Goal: Information Seeking & Learning: Learn about a topic

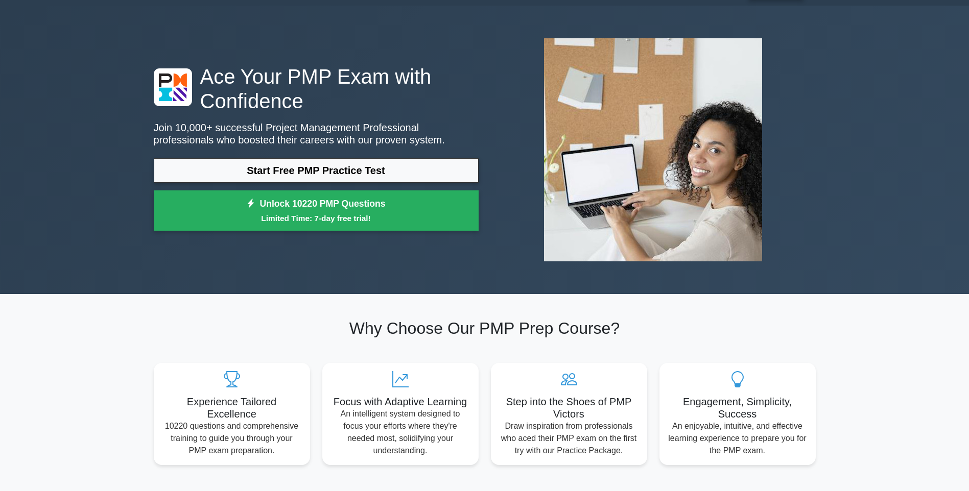
scroll to position [51, 0]
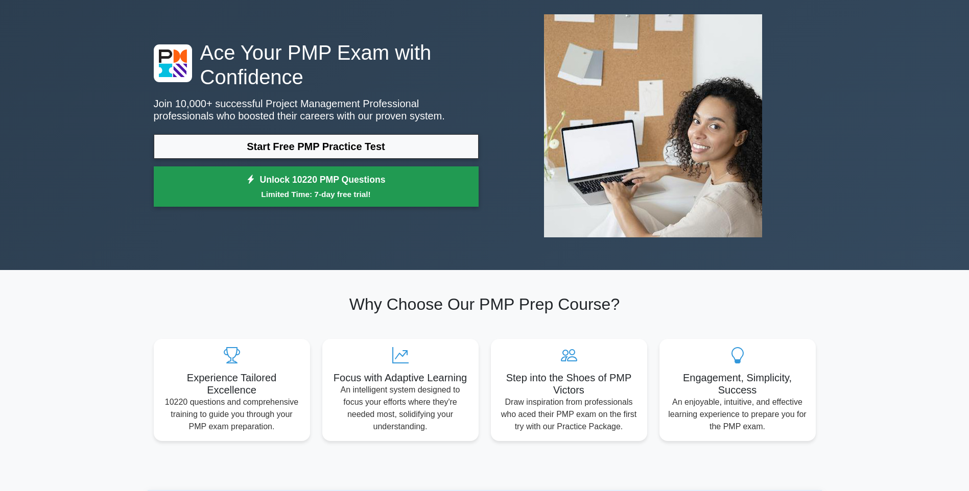
click at [327, 179] on link "Unlock 10220 PMP Questions Limited Time: 7-day free trial!" at bounding box center [316, 187] width 325 height 41
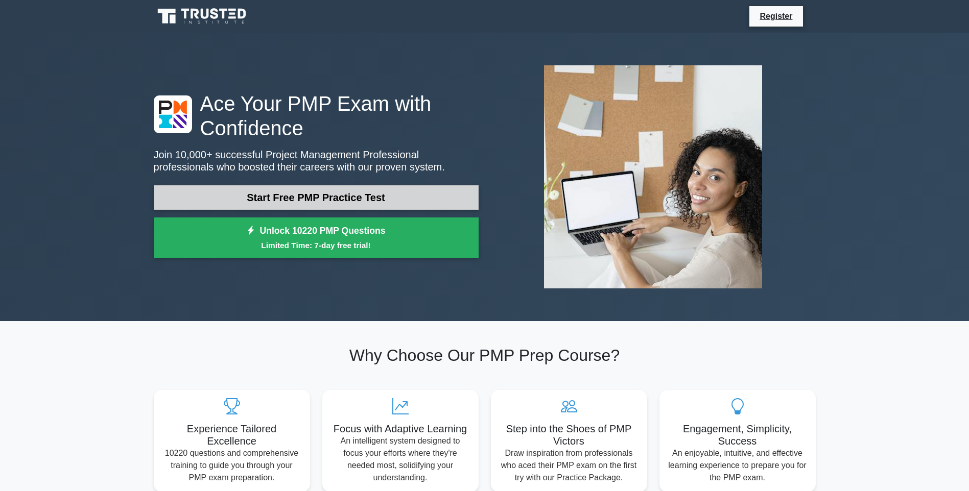
click at [352, 198] on link "Start Free PMP Practice Test" at bounding box center [316, 197] width 325 height 25
